Goal: Task Accomplishment & Management: Complete application form

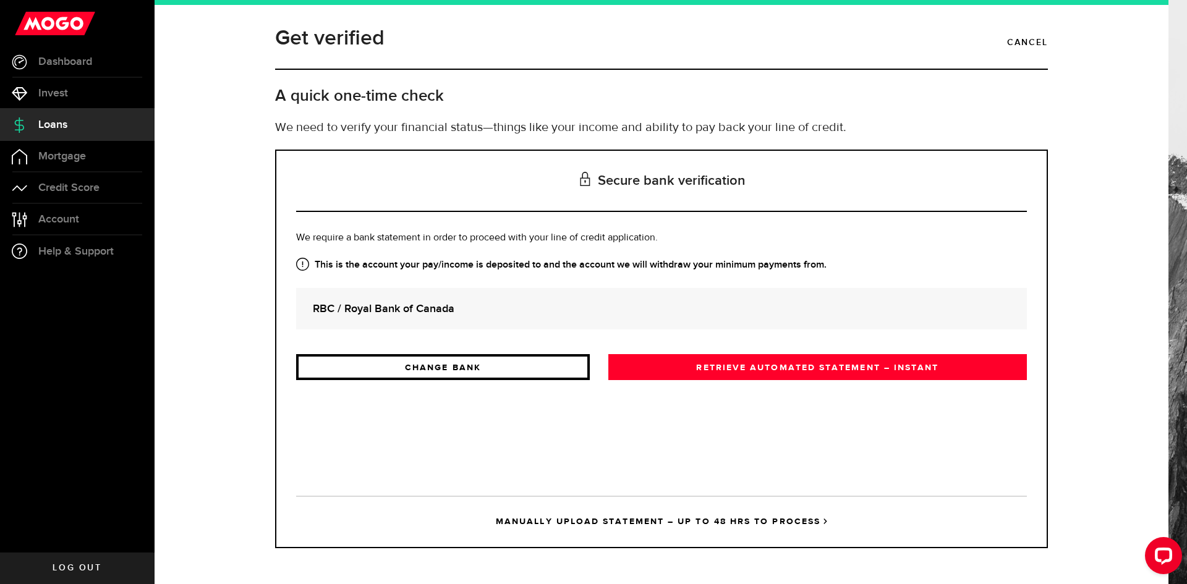
click at [554, 375] on link "CHANGE BANK" at bounding box center [443, 367] width 294 height 26
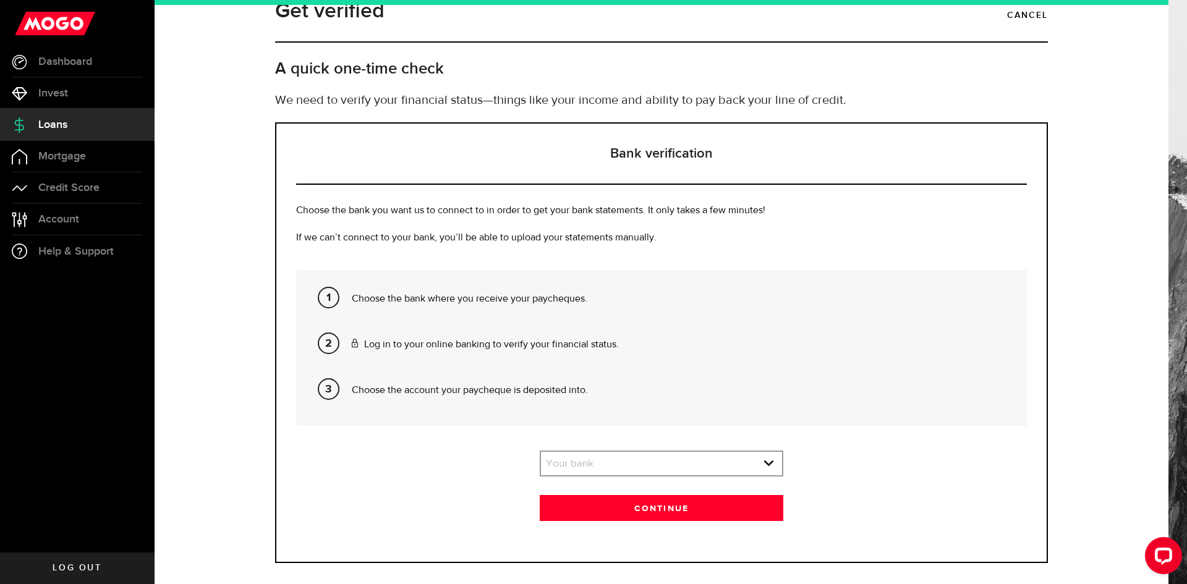
scroll to position [42, 0]
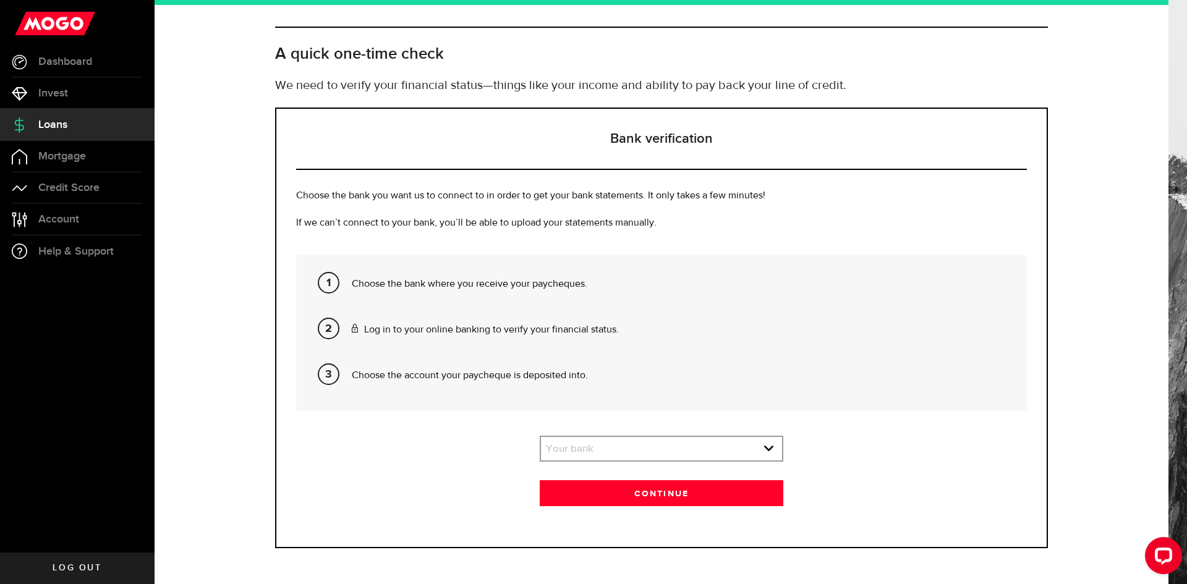
click at [635, 435] on div "Bank verification Choose the bank you want us to connect to in order to get you…" at bounding box center [661, 328] width 773 height 441
click at [641, 444] on link "expand select" at bounding box center [661, 448] width 241 height 23
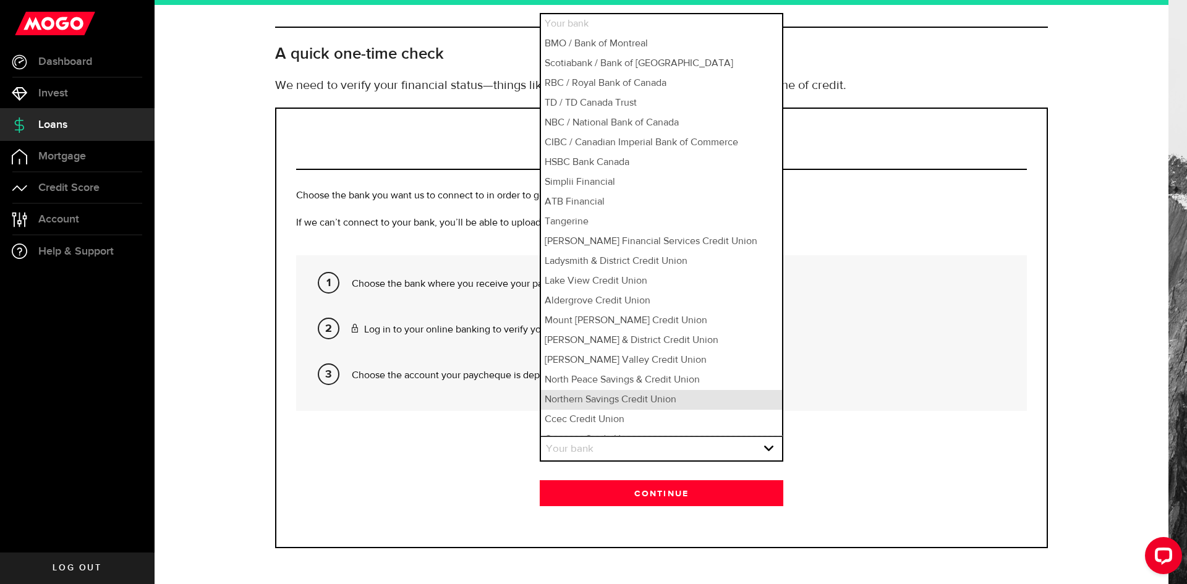
scroll to position [14, 0]
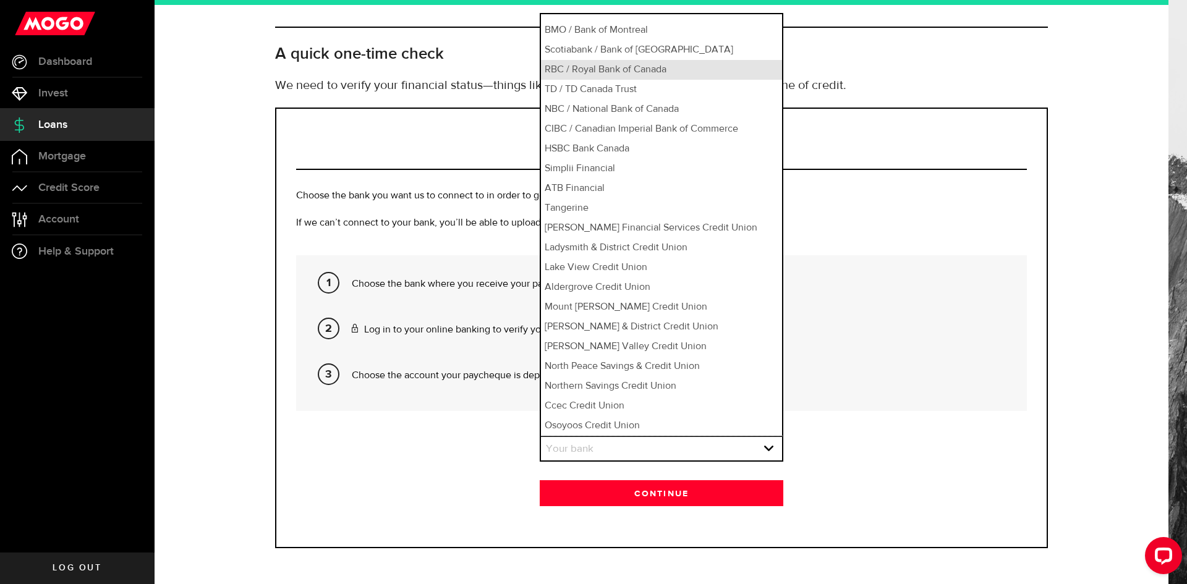
click at [587, 77] on li "RBC / Royal Bank of Canada" at bounding box center [661, 70] width 241 height 20
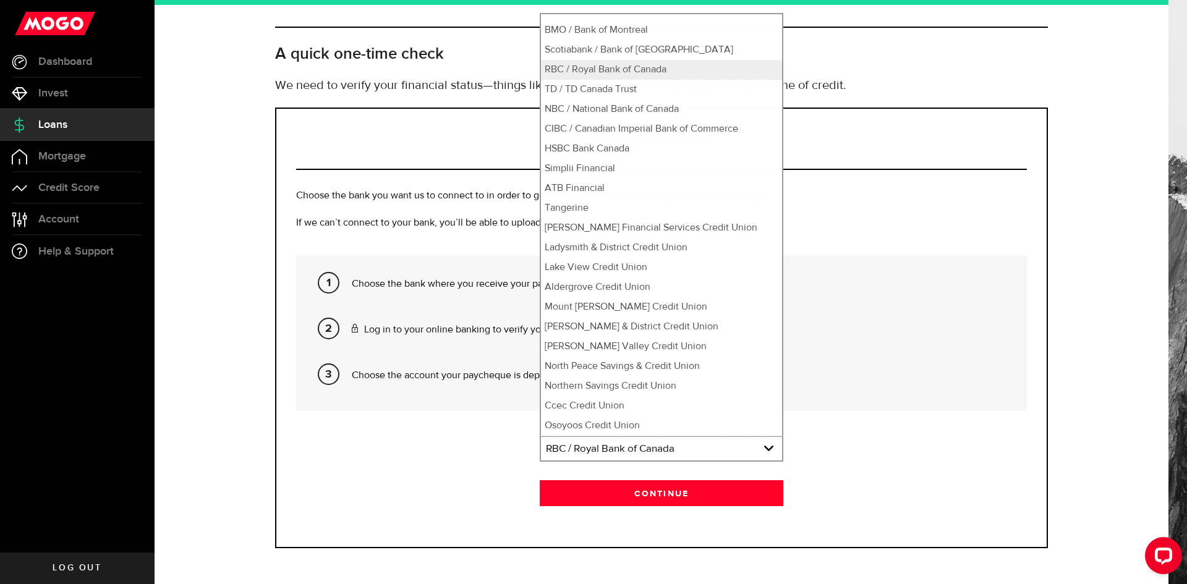
select select "3"
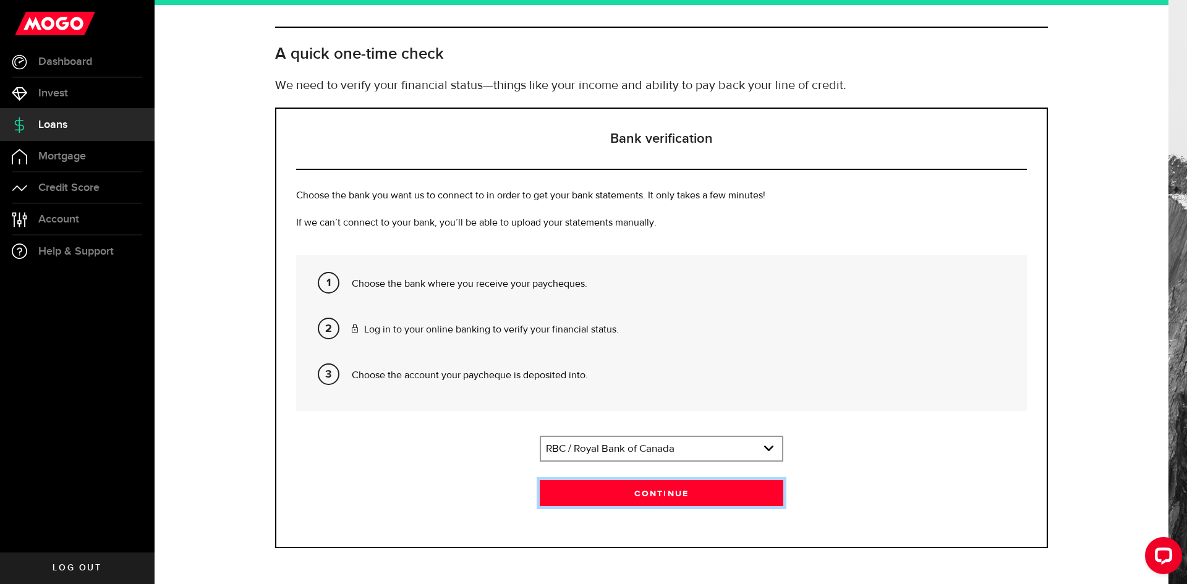
click at [679, 504] on button "Continue" at bounding box center [662, 493] width 244 height 26
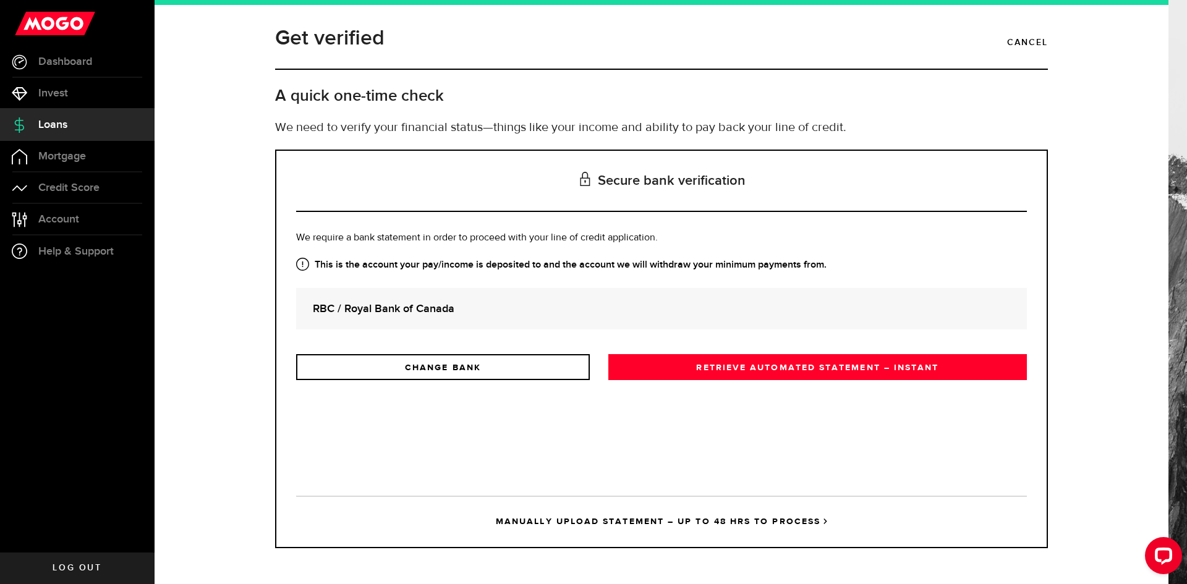
scroll to position [0, 0]
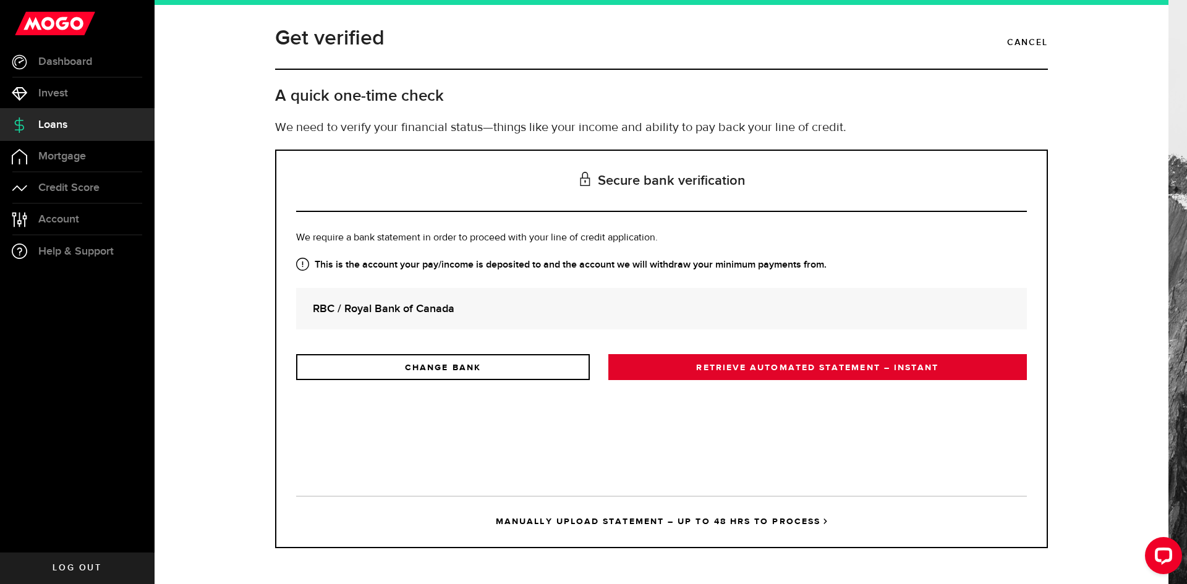
click at [714, 366] on link "RETRIEVE AUTOMATED STATEMENT – INSTANT" at bounding box center [817, 367] width 418 height 26
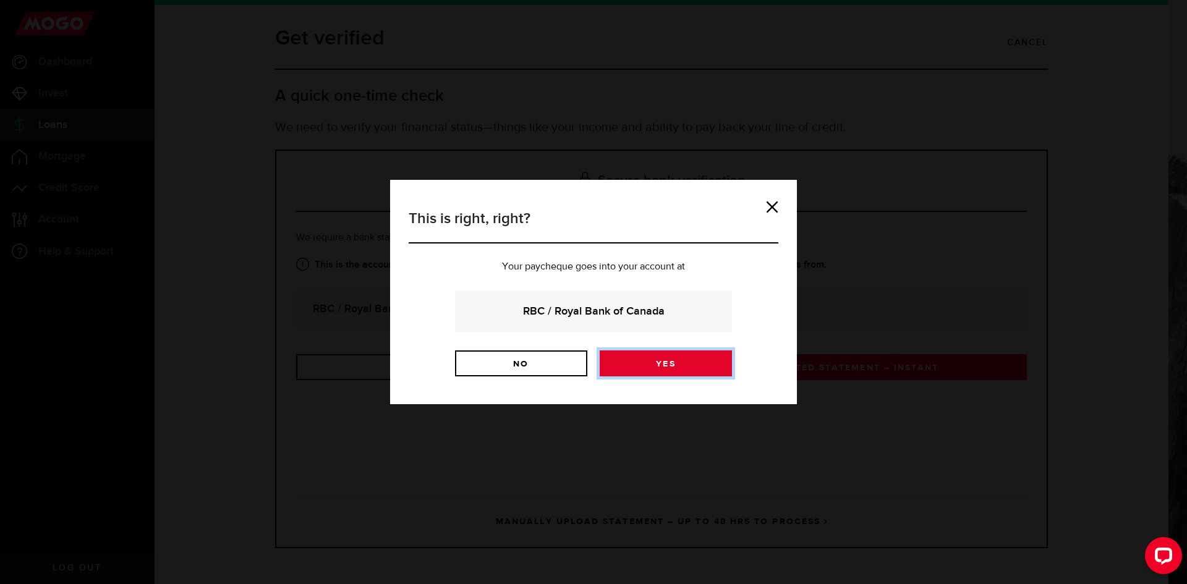
click at [708, 367] on link "Yes" at bounding box center [665, 363] width 132 height 26
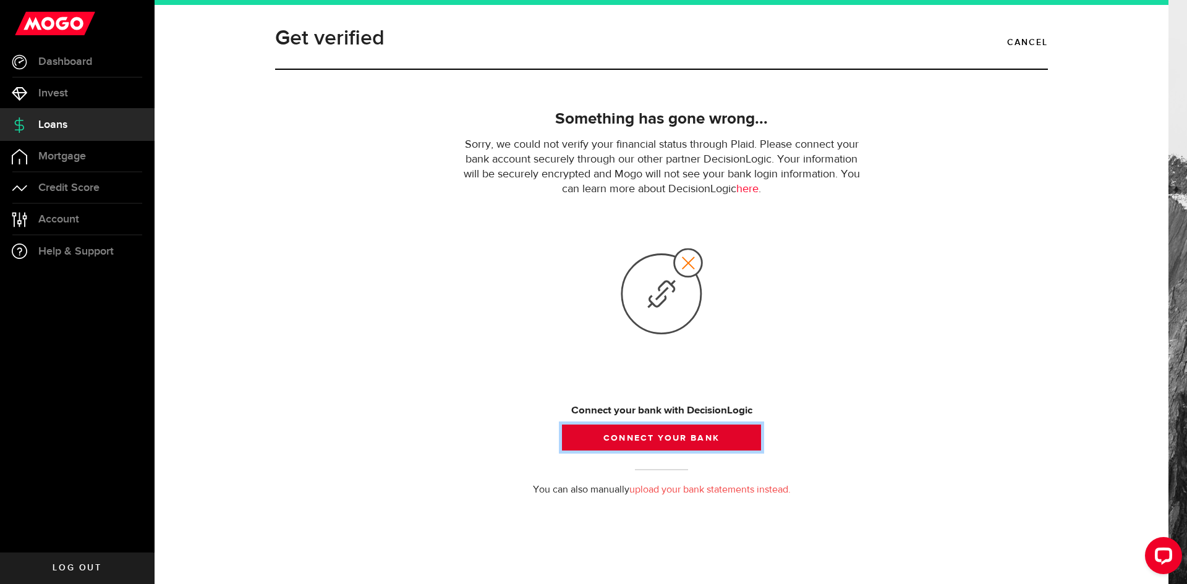
click at [686, 439] on button "Connect your bank" at bounding box center [661, 438] width 199 height 26
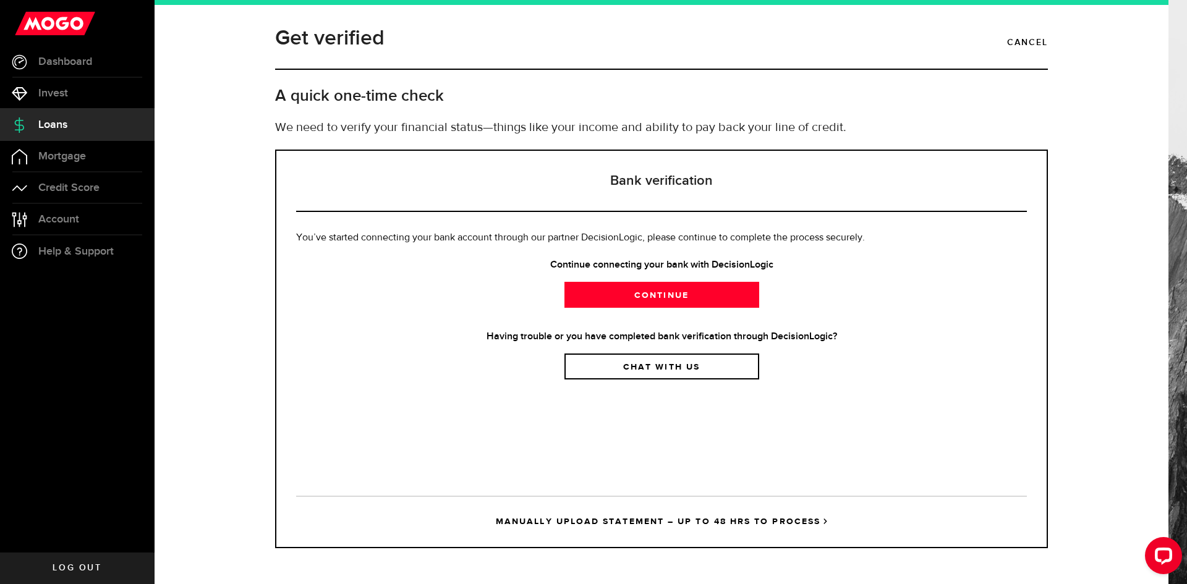
click at [789, 519] on link "MANUALLY UPLOAD STATEMENT – UP TO 48 HRS TO PROCESS" at bounding box center [661, 521] width 731 height 51
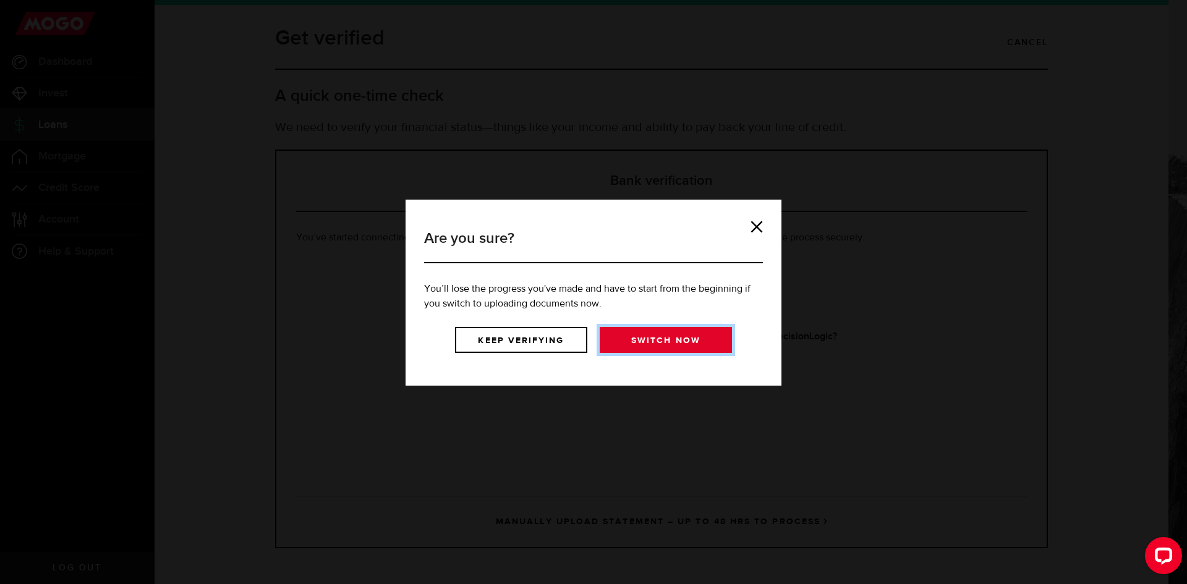
click at [640, 344] on link "Switch now" at bounding box center [665, 340] width 132 height 26
